Goal: Information Seeking & Learning: Learn about a topic

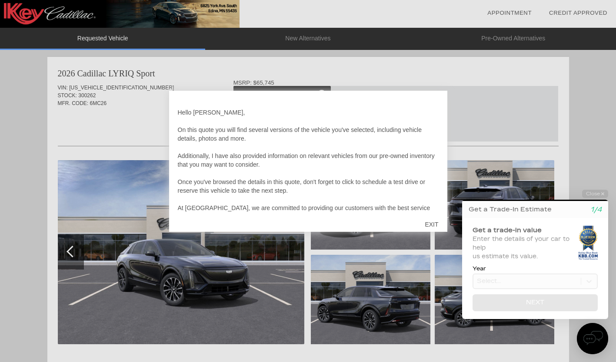
click at [432, 223] on div "EXIT" at bounding box center [431, 225] width 31 height 26
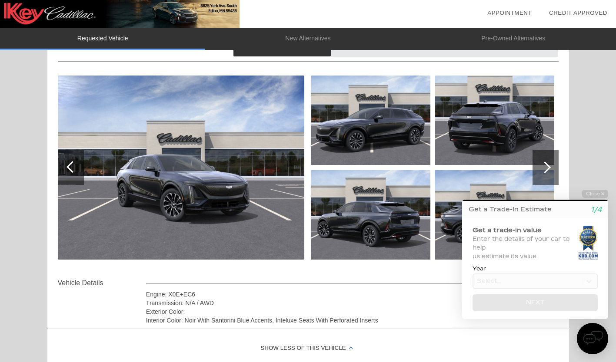
scroll to position [85, 0]
click at [599, 192] on button "Close" at bounding box center [595, 194] width 26 height 8
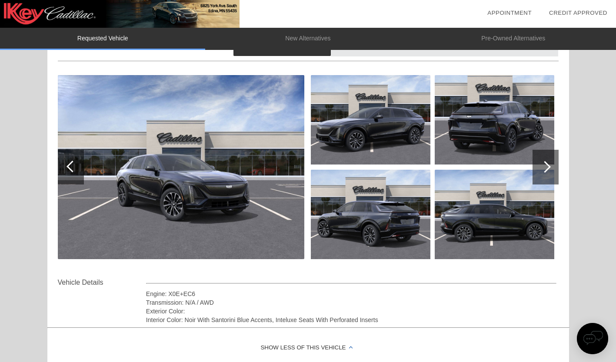
click at [549, 159] on div at bounding box center [545, 167] width 26 height 35
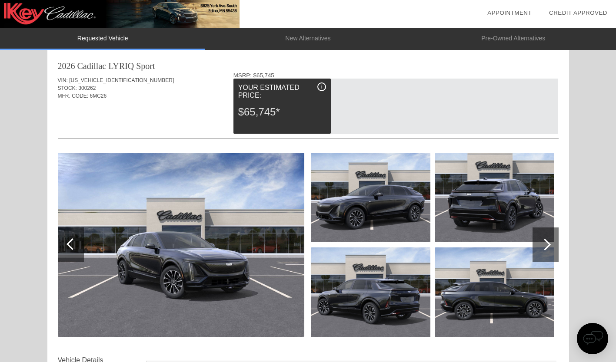
scroll to position [0, 0]
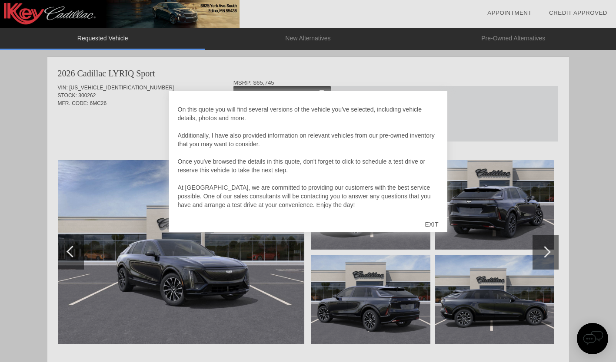
scroll to position [21, 0]
click at [216, 279] on div at bounding box center [308, 181] width 616 height 362
click at [430, 225] on div "EXIT" at bounding box center [431, 225] width 31 height 26
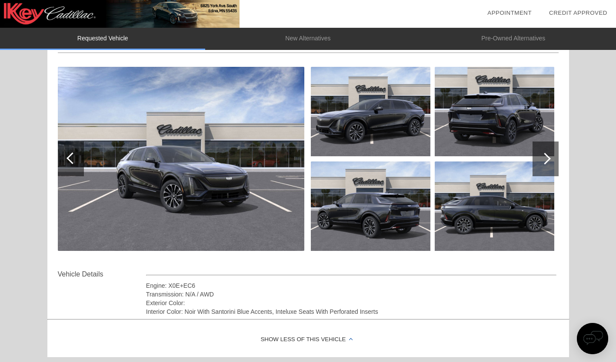
scroll to position [93, 0]
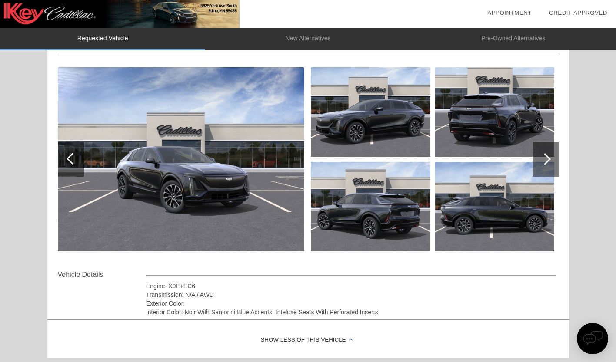
click at [540, 161] on div at bounding box center [545, 159] width 26 height 35
click at [539, 161] on div at bounding box center [545, 159] width 26 height 35
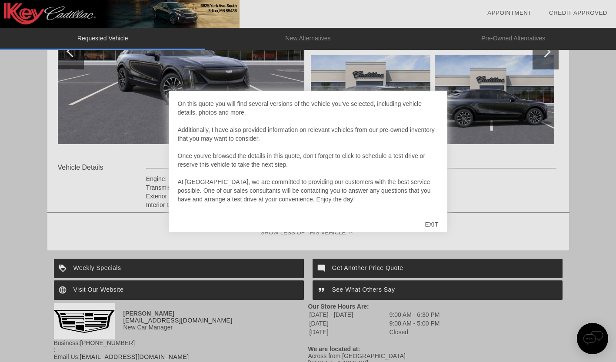
scroll to position [199, 0]
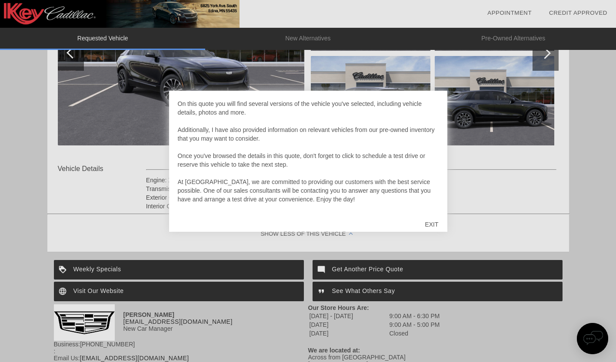
click at [433, 224] on div "EXIT" at bounding box center [431, 225] width 31 height 26
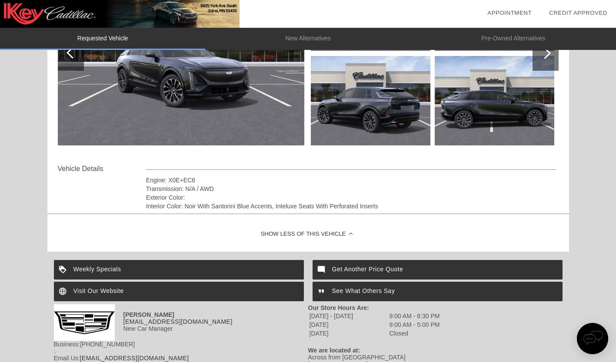
click at [331, 230] on div "Show Less of this Vehicle" at bounding box center [307, 234] width 521 height 35
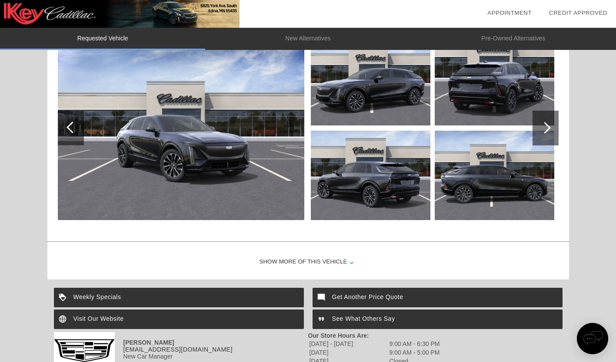
scroll to position [123, 0]
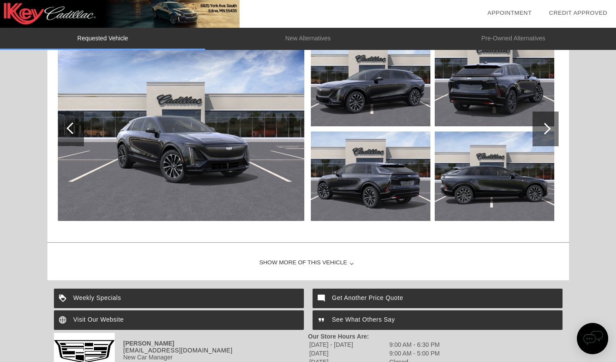
click at [553, 136] on div at bounding box center [545, 129] width 26 height 35
